Goal: Understand process/instructions: Learn how to perform a task or action

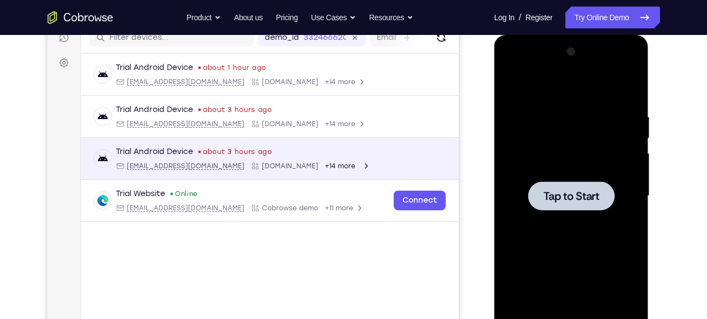
scroll to position [144, 0]
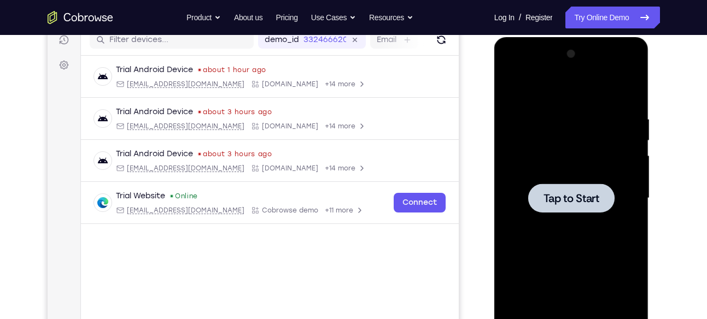
click at [463, 113] on div "Your Support Agent Your Customer Web iOS Android" at bounding box center [354, 163] width 612 height 404
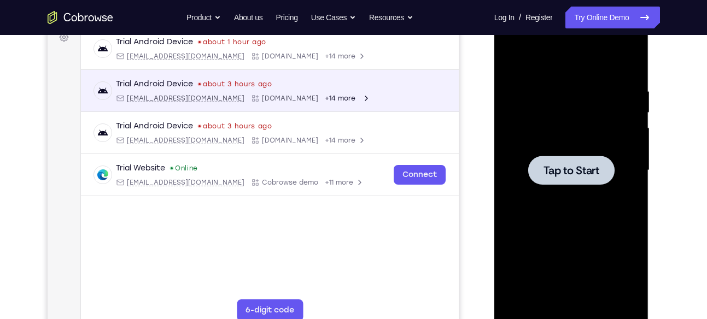
scroll to position [171, 0]
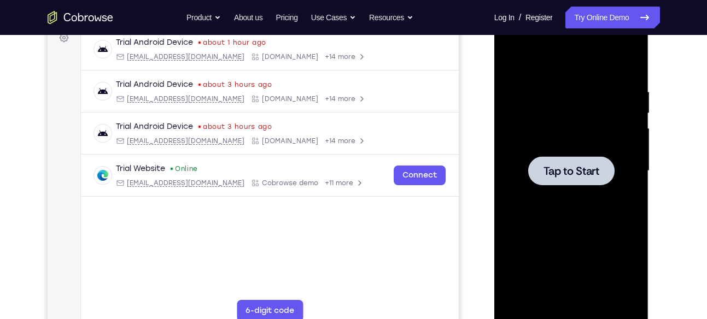
click at [551, 180] on div at bounding box center [571, 170] width 86 height 29
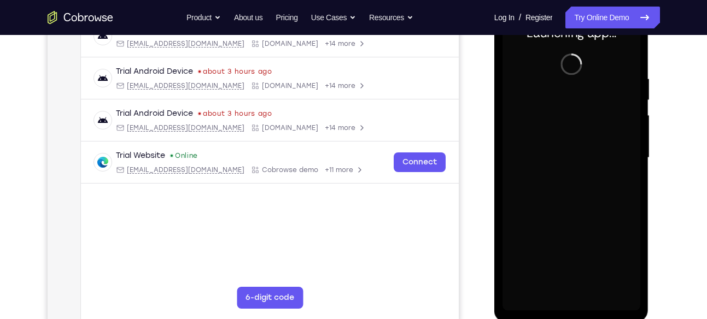
scroll to position [184, 0]
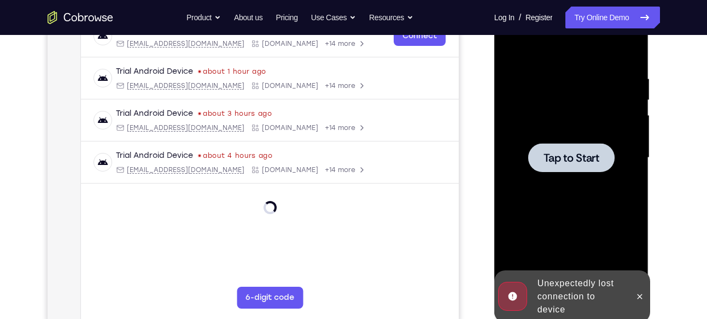
click at [559, 171] on div at bounding box center [571, 157] width 86 height 29
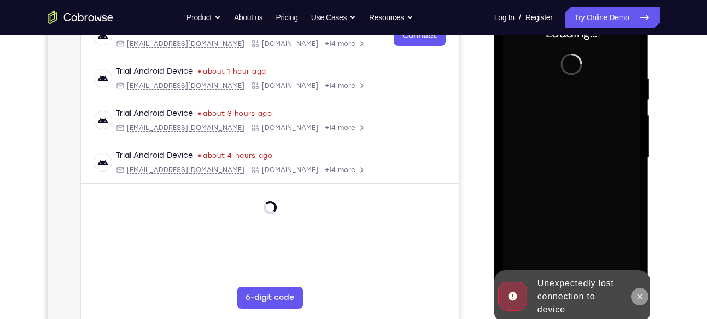
click at [641, 296] on icon at bounding box center [639, 297] width 9 height 9
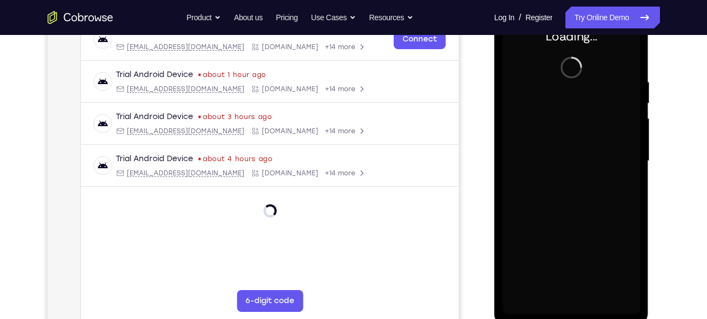
scroll to position [180, 0]
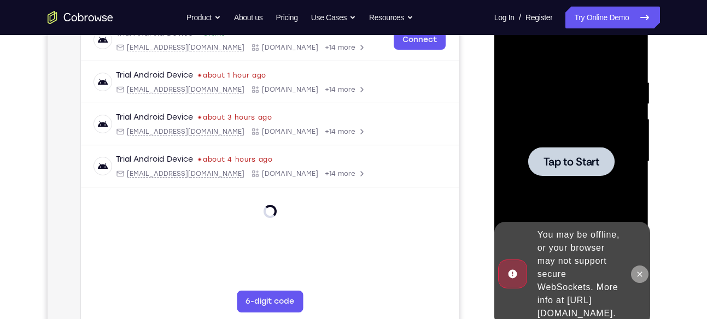
click at [637, 266] on button at bounding box center [639, 274] width 17 height 17
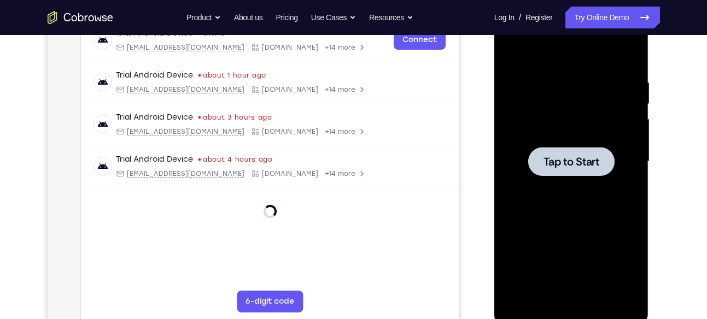
click at [594, 188] on div at bounding box center [571, 162] width 138 height 306
click at [570, 141] on div at bounding box center [571, 162] width 138 height 306
click at [565, 156] on span "Tap to Start" at bounding box center [571, 161] width 56 height 11
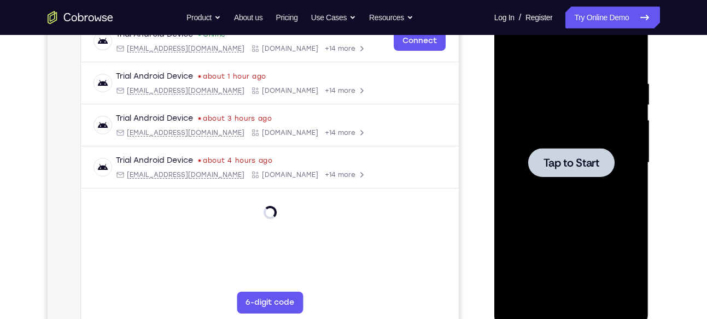
click at [565, 160] on span "Tap to Start" at bounding box center [571, 162] width 56 height 11
click at [583, 153] on div at bounding box center [571, 162] width 86 height 29
click at [541, 159] on div at bounding box center [571, 162] width 86 height 29
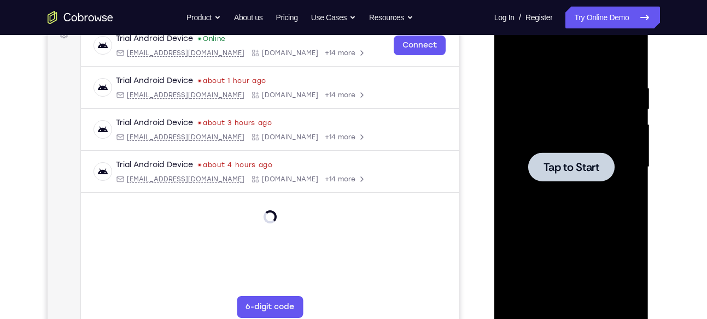
scroll to position [176, 0]
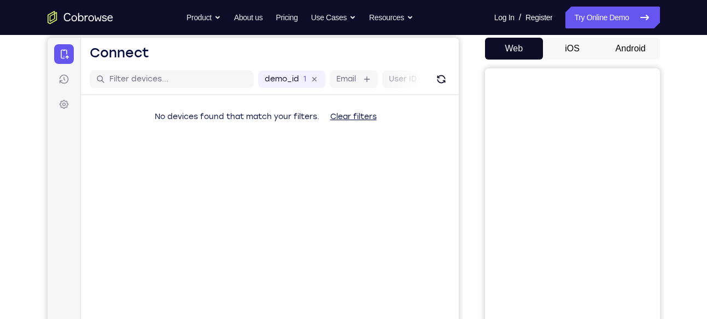
scroll to position [171, 0]
